Goal: Task Accomplishment & Management: Use online tool/utility

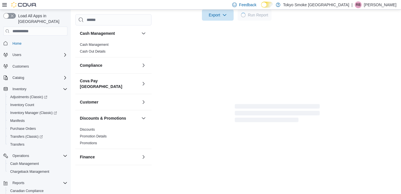
scroll to position [339, 0]
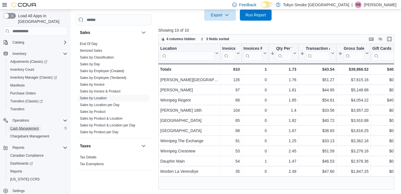
click at [30, 126] on span "Cash Management" at bounding box center [24, 128] width 29 height 5
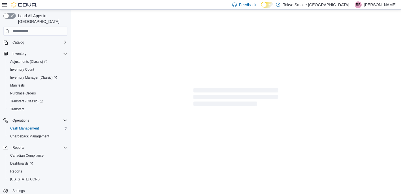
scroll to position [35, 0]
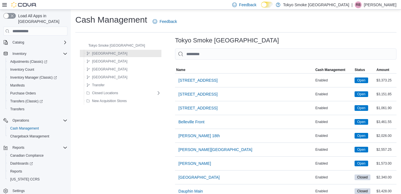
click at [187, 138] on span "[PERSON_NAME] 18th" at bounding box center [198, 136] width 41 height 6
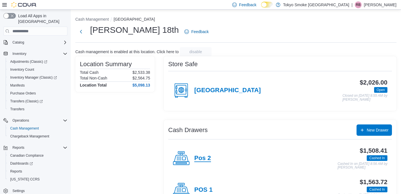
click at [206, 155] on h4 "Pos 2" at bounding box center [202, 158] width 17 height 7
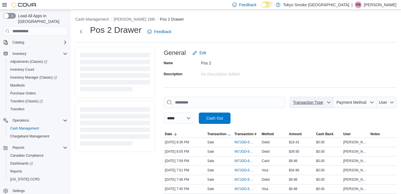
click at [326, 102] on icon "button" at bounding box center [328, 102] width 5 height 5
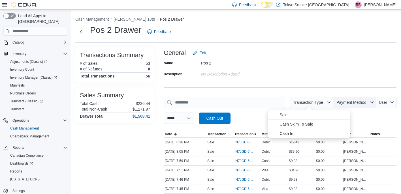
click at [343, 103] on span "Payment Method" at bounding box center [351, 102] width 30 height 5
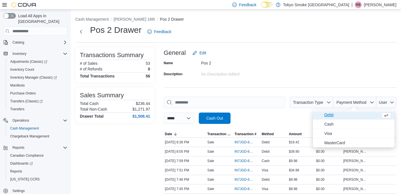
click at [337, 115] on span "Debit" at bounding box center [351, 114] width 54 height 7
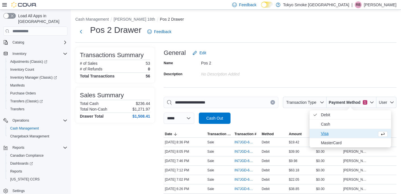
click at [336, 132] on span "Visa" at bounding box center [347, 133] width 54 height 7
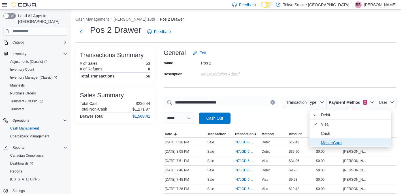
click at [337, 142] on span "MasterCard" at bounding box center [353, 142] width 67 height 7
type input "**********"
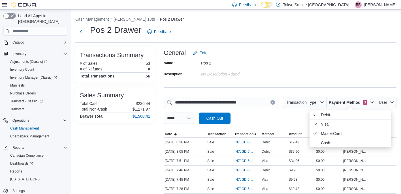
click at [289, 123] on div "**********" at bounding box center [280, 110] width 233 height 27
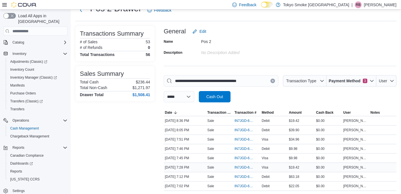
scroll to position [22, 0]
click at [249, 186] on span "IN7JGD-6734375" at bounding box center [243, 186] width 19 height 5
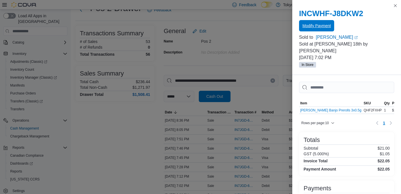
click at [322, 26] on span "Modify Payment" at bounding box center [316, 26] width 28 height 6
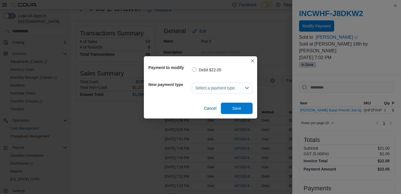
click at [231, 85] on div "Select a payment type" at bounding box center [222, 87] width 61 height 11
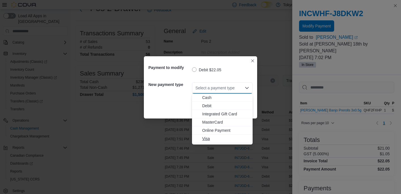
click at [218, 141] on button "Visa" at bounding box center [222, 139] width 61 height 8
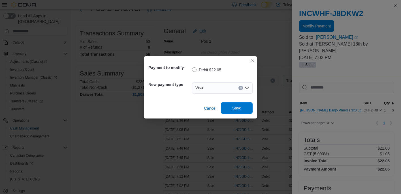
click at [245, 110] on span "Save" at bounding box center [236, 107] width 25 height 11
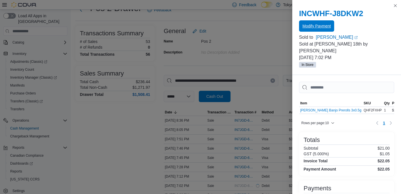
scroll to position [0, 0]
click at [396, 5] on button "Close this dialog" at bounding box center [395, 5] width 7 height 7
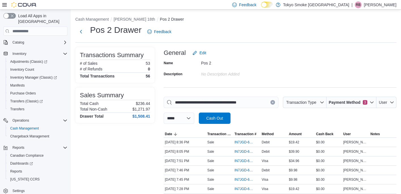
click at [100, 33] on h1 "Pos 2 Drawer" at bounding box center [115, 29] width 51 height 11
click at [82, 31] on button "Next" at bounding box center [80, 31] width 11 height 11
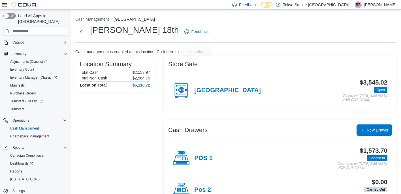
click at [213, 91] on h4 "[GEOGRAPHIC_DATA]" at bounding box center [227, 90] width 66 height 7
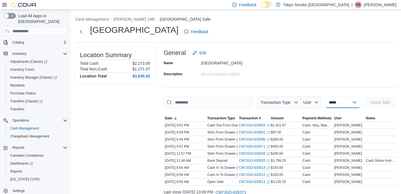
click at [334, 106] on select "**********" at bounding box center [342, 102] width 35 height 11
click at [337, 103] on select "**********" at bounding box center [342, 102] width 35 height 11
select select "**********"
click at [325, 97] on select "**********" at bounding box center [342, 102] width 35 height 11
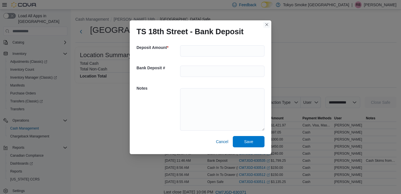
click at [267, 23] on button "Closes this modal window" at bounding box center [266, 24] width 7 height 7
select select
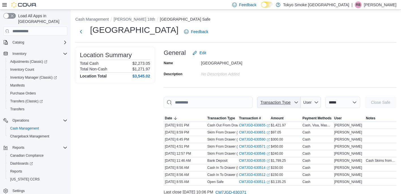
click at [275, 103] on span "Transaction Type" at bounding box center [275, 102] width 30 height 5
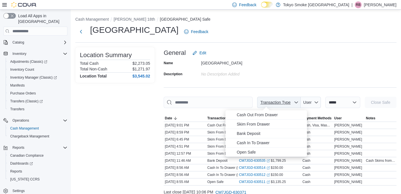
click at [294, 102] on icon "button" at bounding box center [296, 102] width 5 height 5
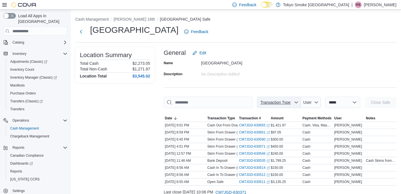
click at [294, 102] on icon "button" at bounding box center [296, 102] width 5 height 5
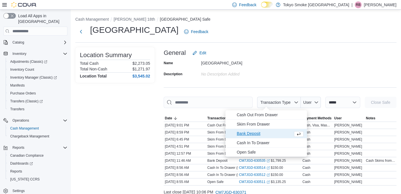
click at [270, 133] on span "Bank Deposit" at bounding box center [263, 133] width 54 height 7
type input "**********"
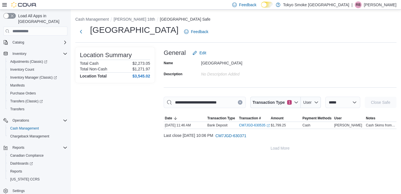
click at [322, 157] on div "**********" at bounding box center [236, 84] width 330 height 149
click at [12, 169] on span "Reports" at bounding box center [16, 171] width 12 height 5
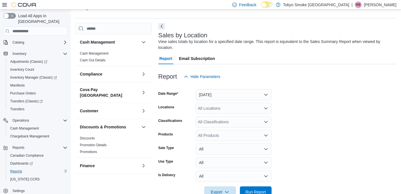
scroll to position [19, 0]
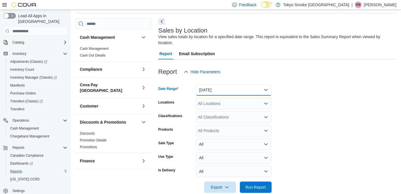
click at [224, 91] on button "[DATE]" at bounding box center [233, 89] width 76 height 11
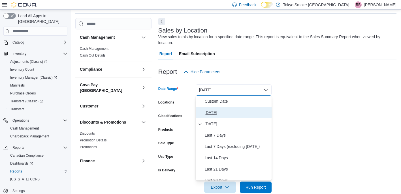
click at [217, 111] on span "[DATE]" at bounding box center [237, 112] width 64 height 7
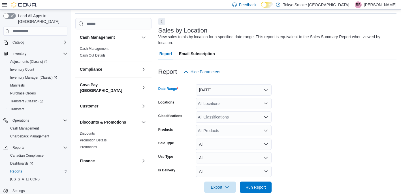
click at [221, 104] on div "All Locations" at bounding box center [233, 103] width 76 height 11
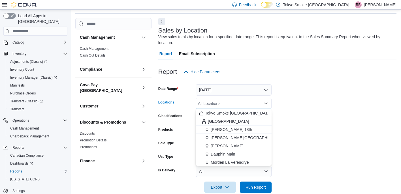
click at [215, 124] on button "[GEOGRAPHIC_DATA]" at bounding box center [233, 121] width 76 height 8
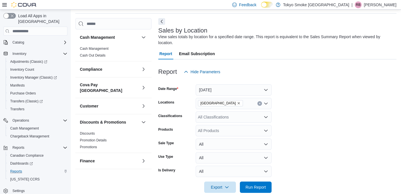
click at [292, 170] on form "Date Range [DATE] Locations [GEOGRAPHIC_DATA] Classifications All Classificatio…" at bounding box center [277, 135] width 238 height 115
click at [269, 189] on button "Run Report" at bounding box center [256, 186] width 32 height 11
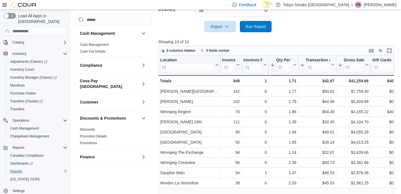
scroll to position [181, 0]
